Goal: Navigation & Orientation: Find specific page/section

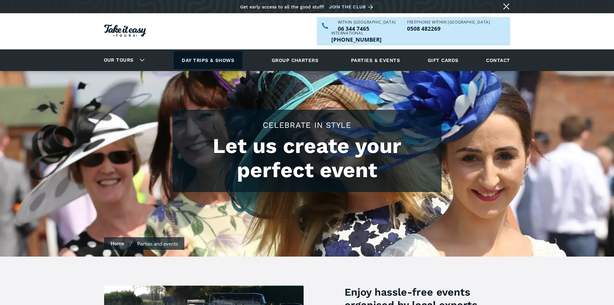
click at [206, 51] on link "Day trips & shows" at bounding box center [208, 60] width 69 height 18
